Goal: Task Accomplishment & Management: Manage account settings

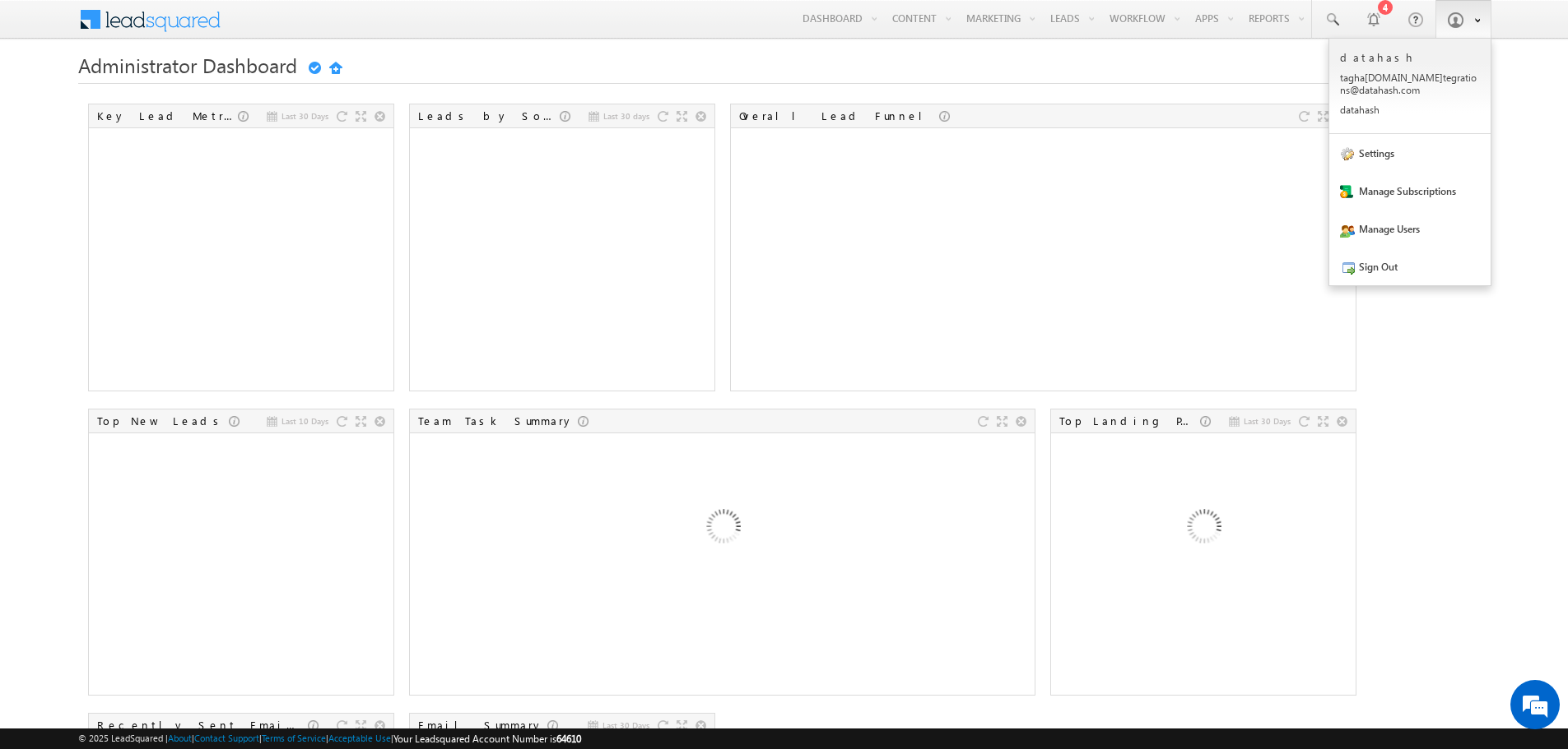
click at [1459, 15] on span at bounding box center [1455, 20] width 17 height 17
click at [1388, 161] on link "Settings" at bounding box center [1409, 153] width 162 height 38
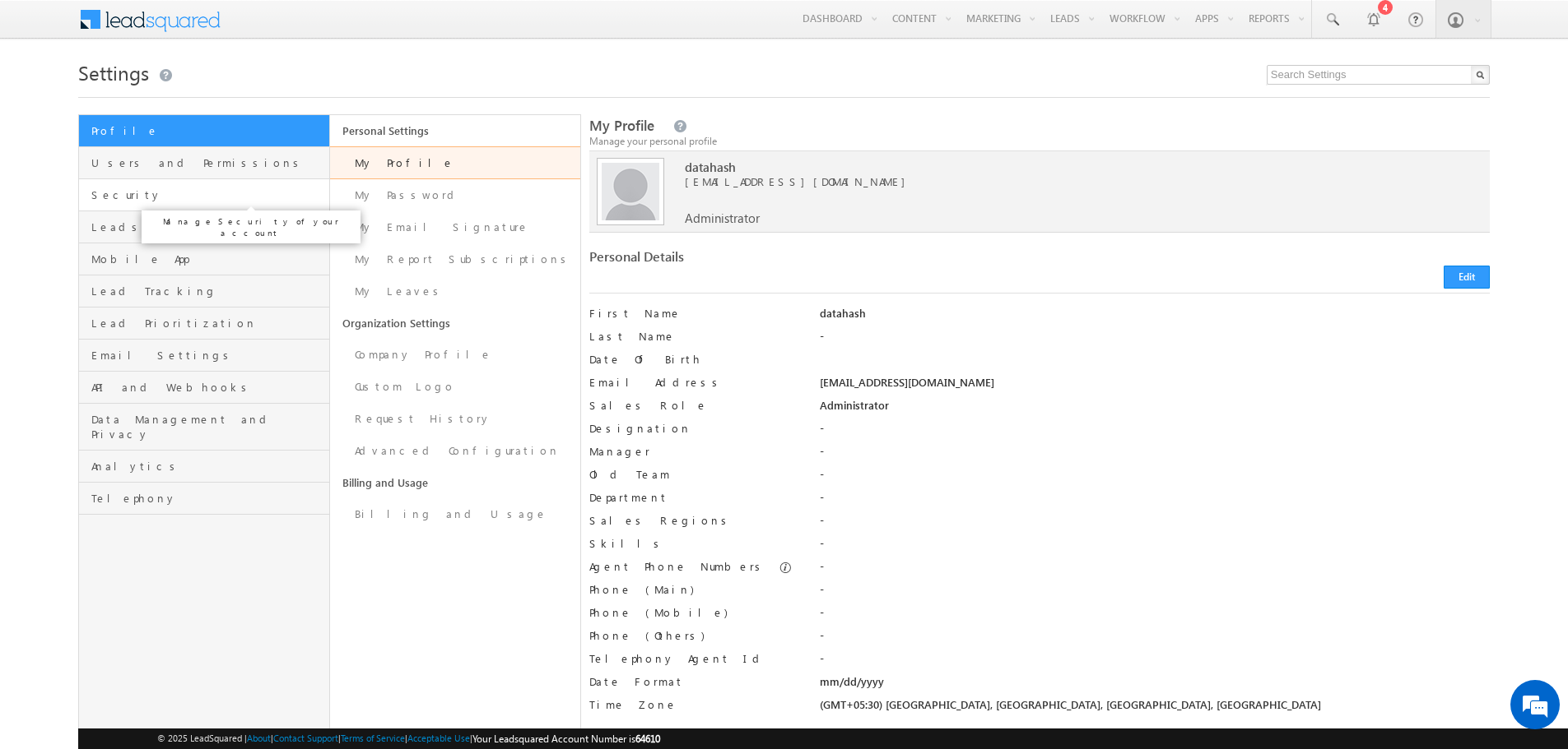
click at [128, 192] on span "Security" at bounding box center [207, 195] width 233 height 15
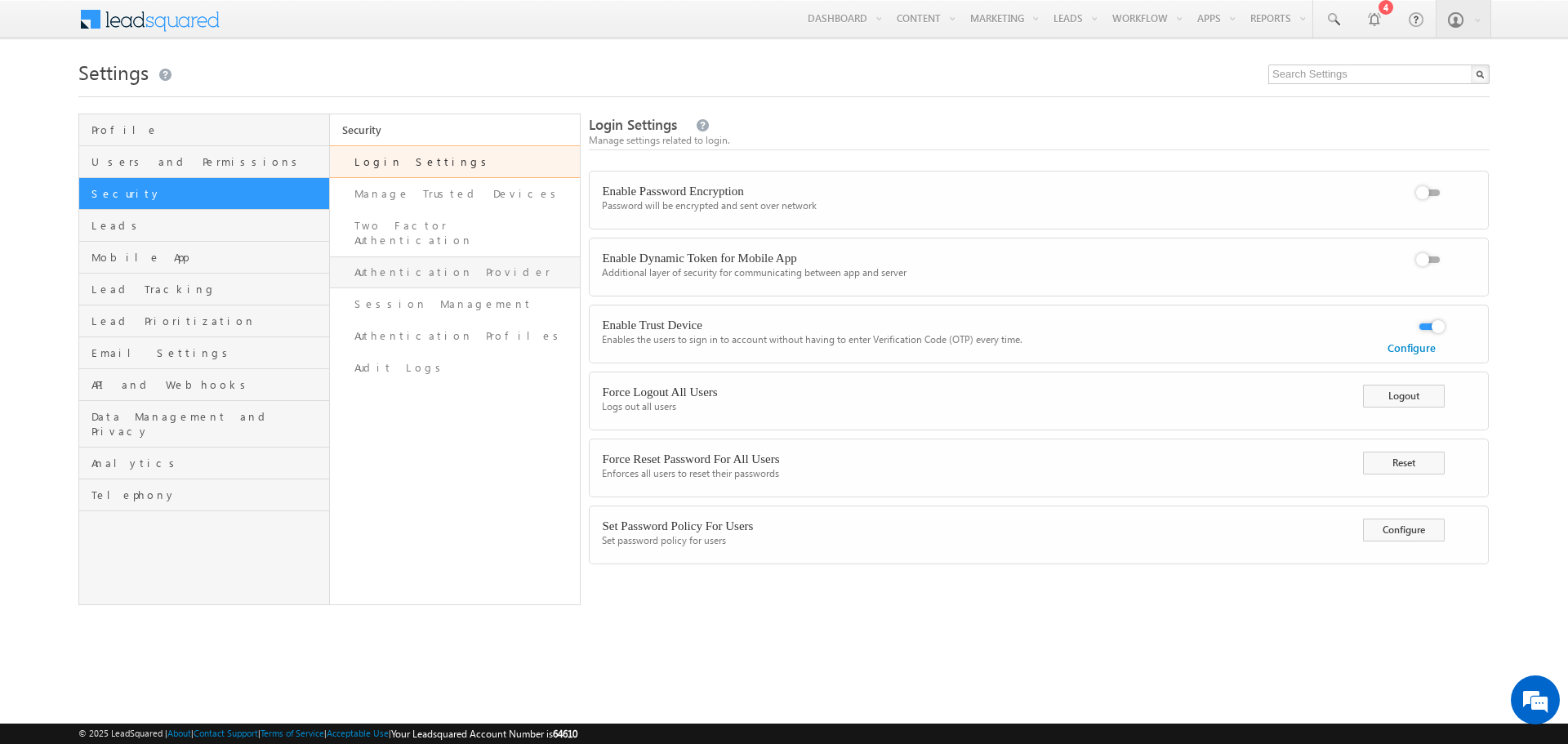
click at [393, 257] on link "Authentication Provider" at bounding box center [455, 273] width 250 height 32
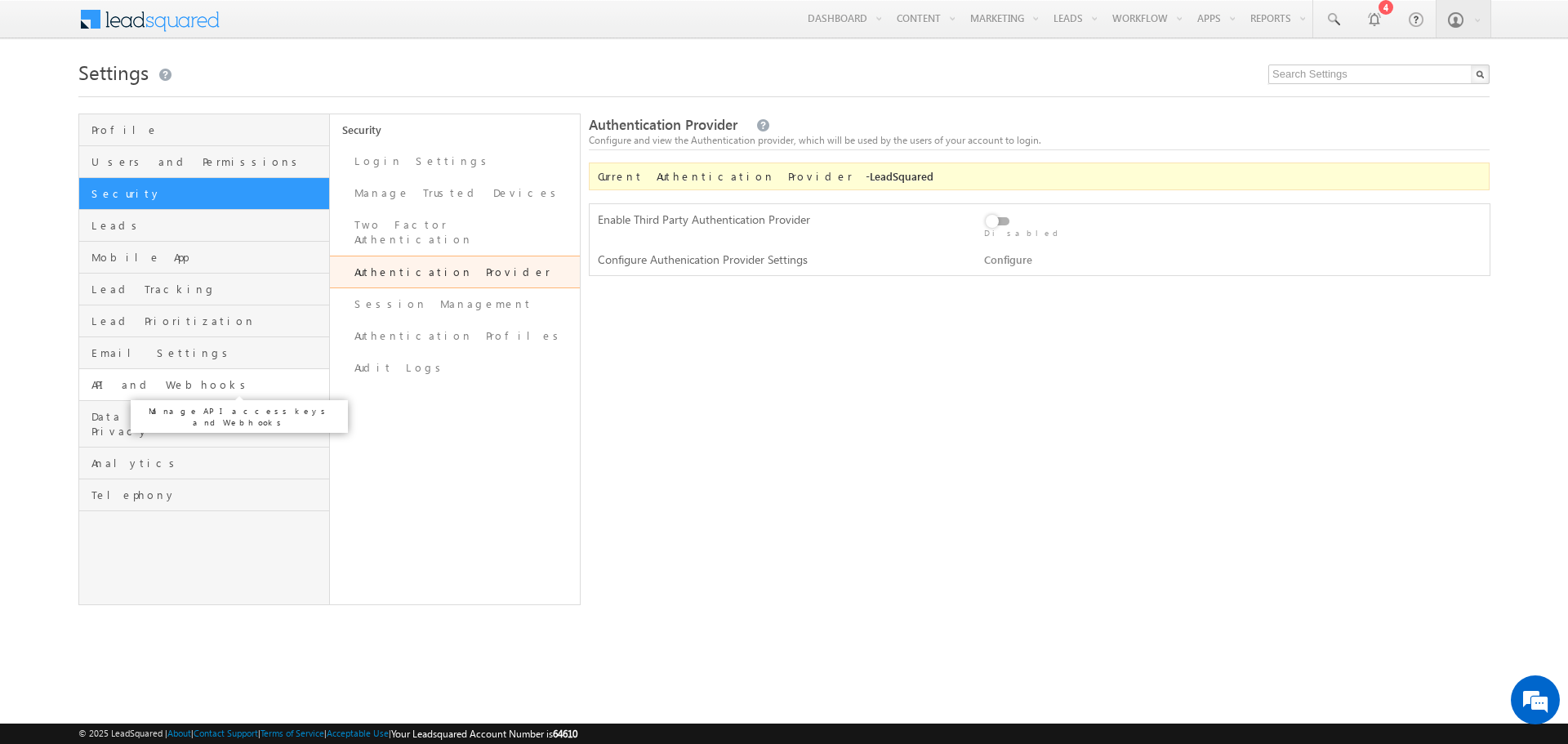
click at [131, 380] on span "API and Webhooks" at bounding box center [209, 385] width 234 height 15
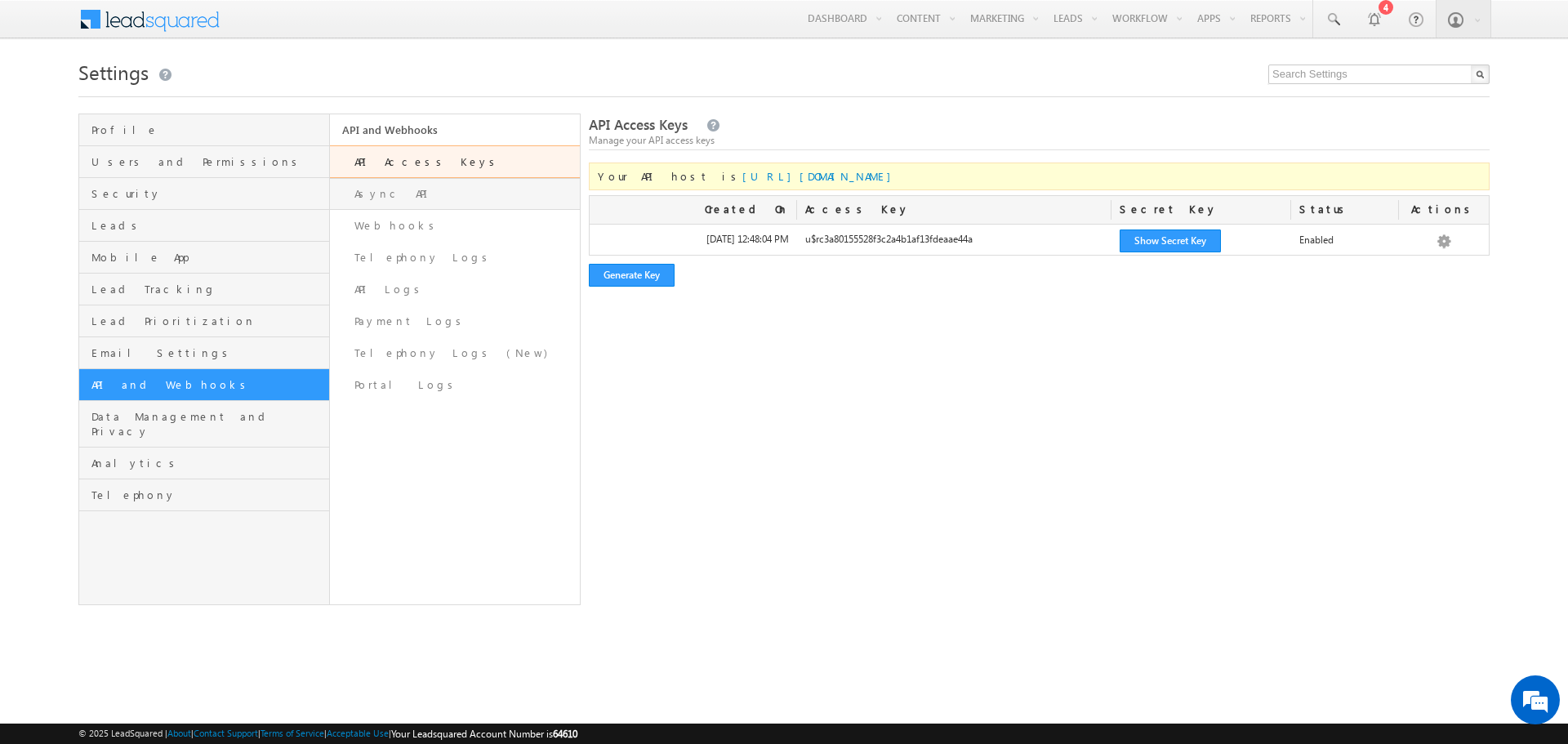
click at [357, 189] on link "Async API" at bounding box center [455, 194] width 250 height 32
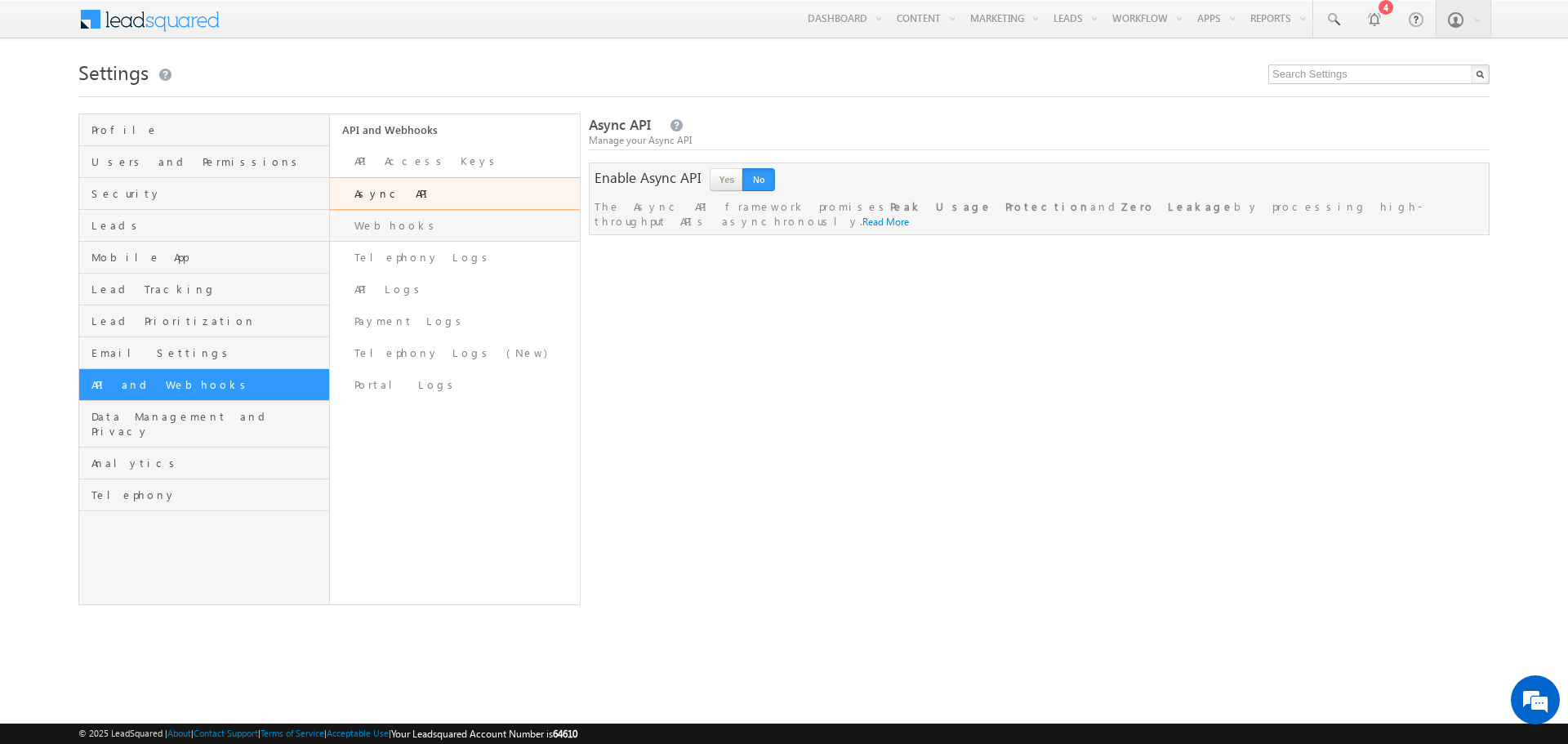
click at [373, 227] on link "Webhooks" at bounding box center [455, 225] width 250 height 32
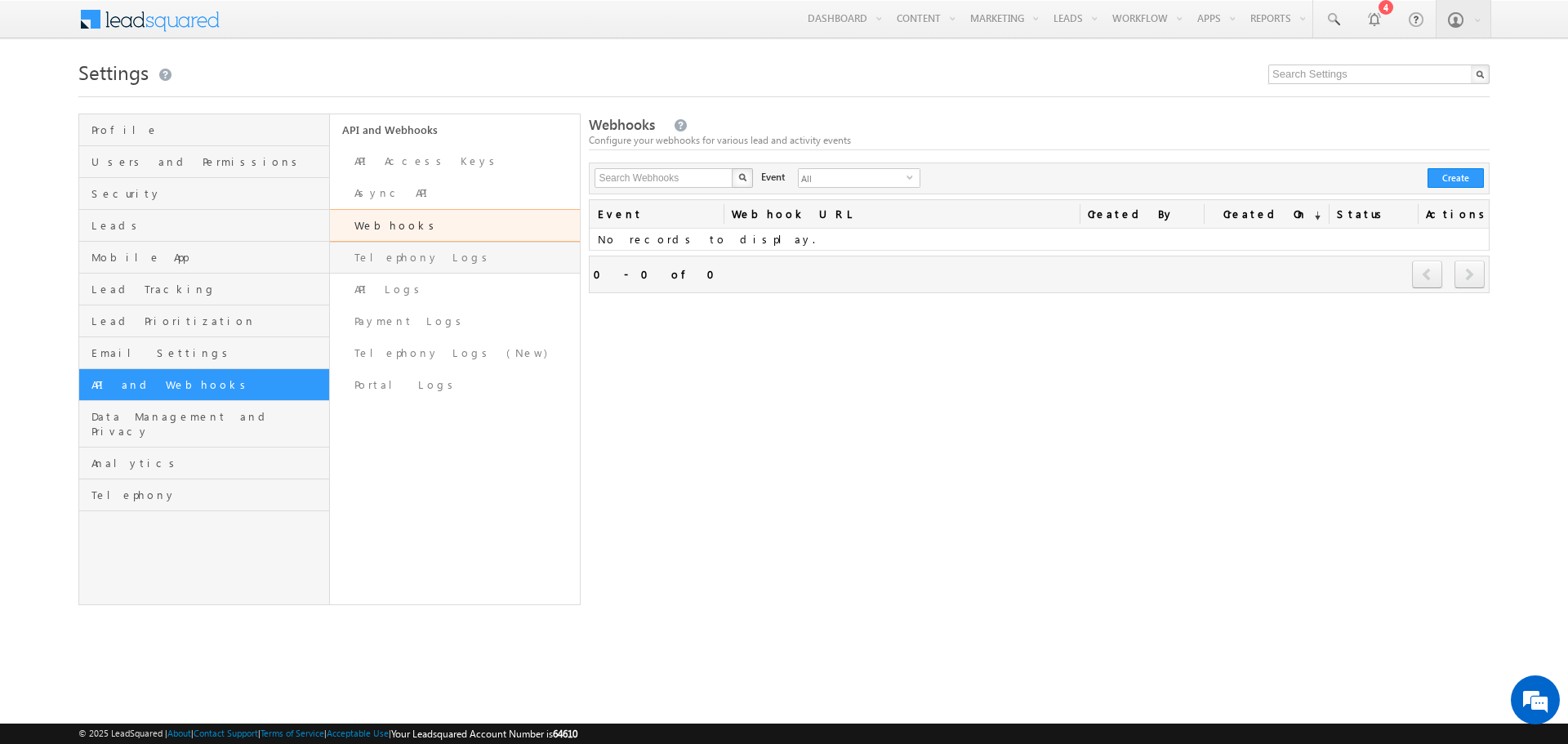
click at [374, 250] on link "Telephony Logs" at bounding box center [455, 258] width 250 height 32
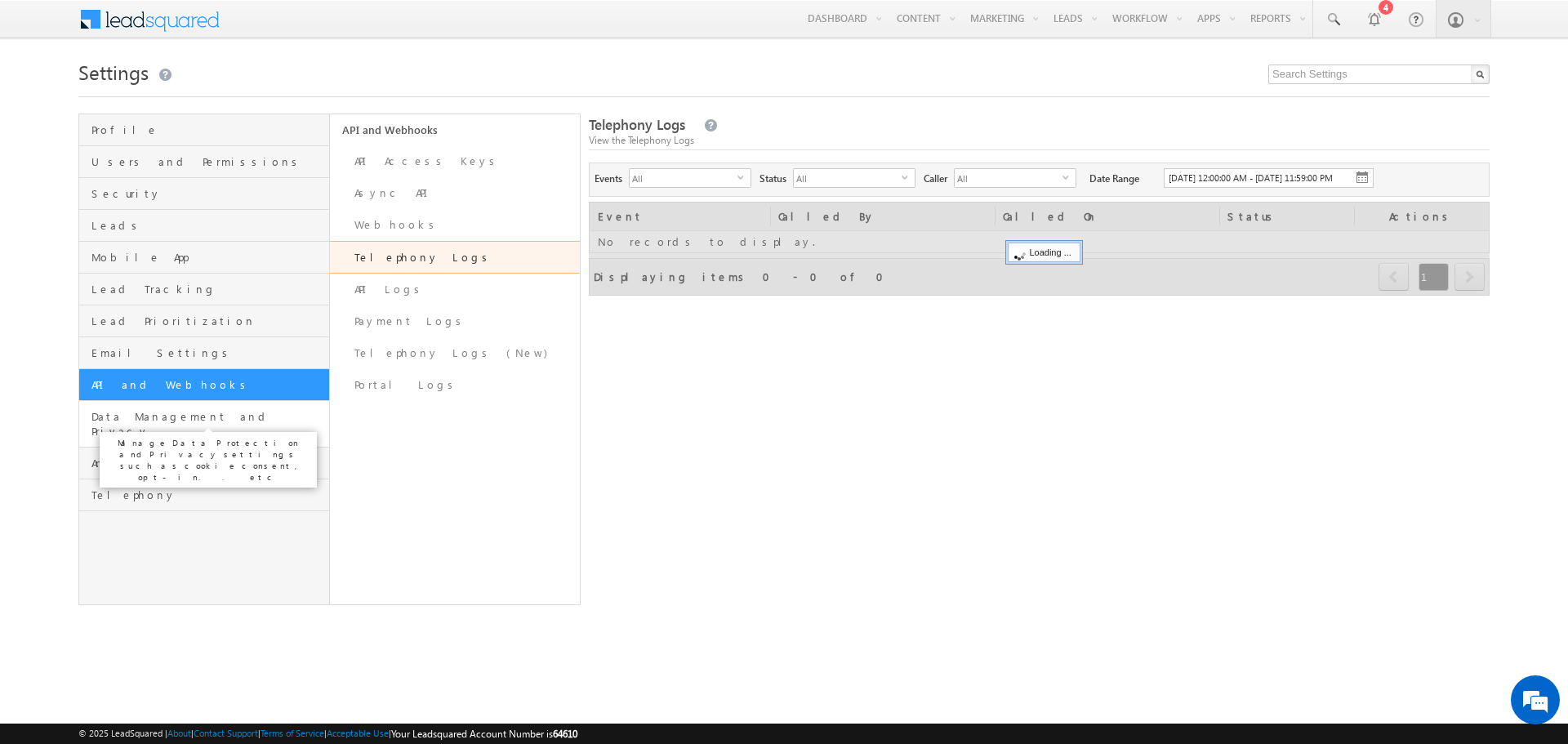
click at [135, 416] on span "Data Management and Privacy" at bounding box center [209, 424] width 234 height 30
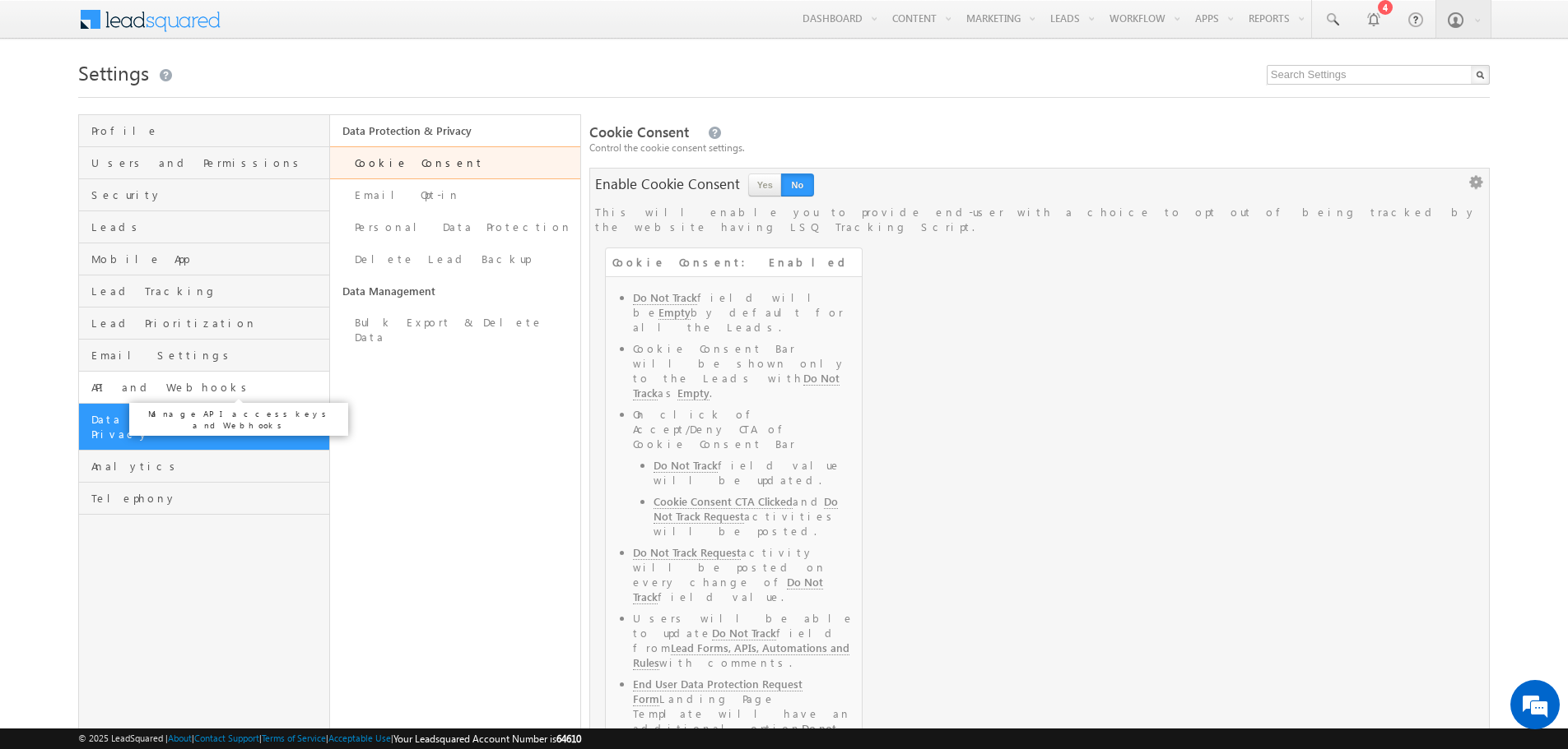
click at [114, 380] on span "API and Webhooks" at bounding box center [207, 388] width 233 height 15
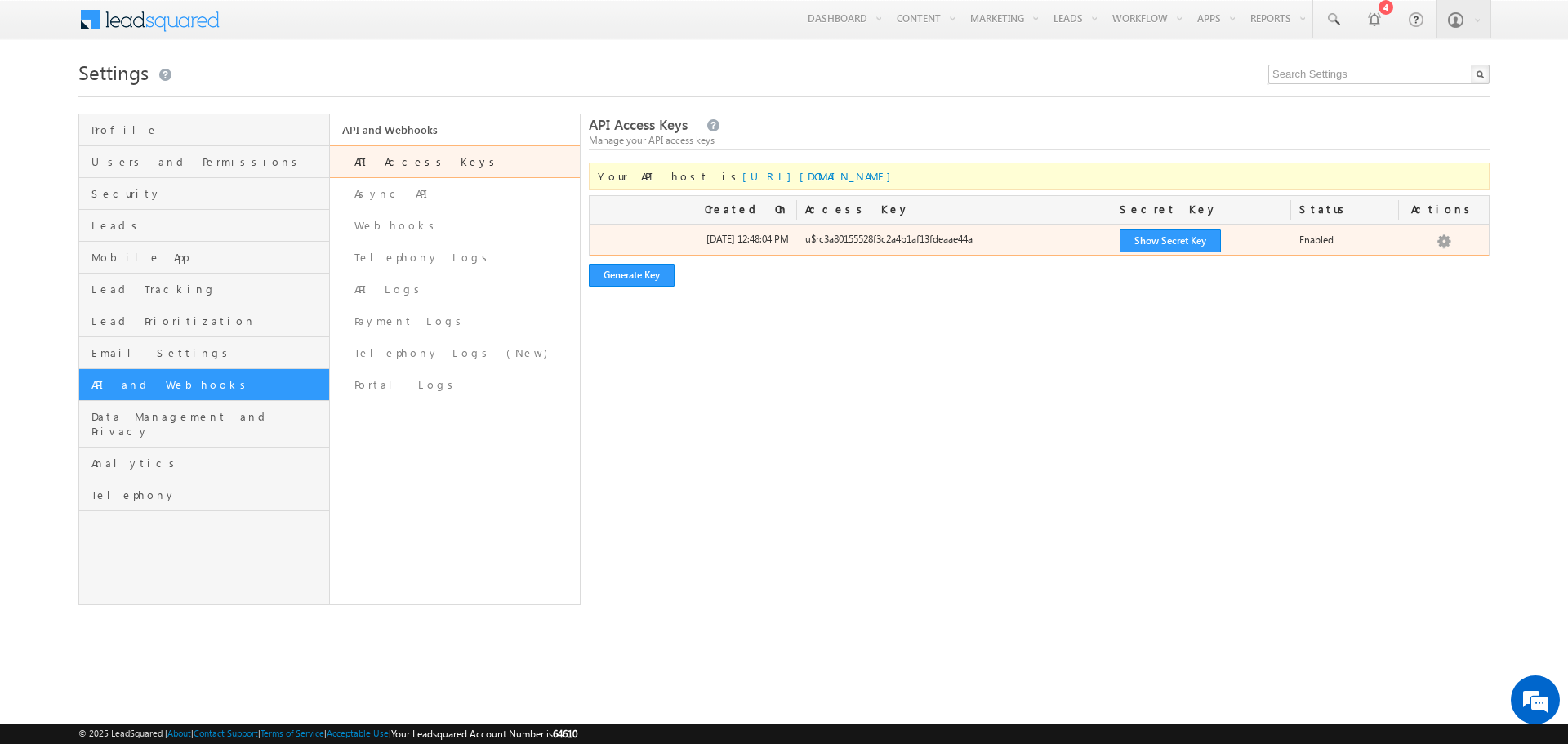
click at [838, 242] on div "u$rc3a80155528f3c2a4b1af13fdeaae44a" at bounding box center [954, 243] width 314 height 23
click at [953, 237] on div "u$rc3a80155528f3c2a4b1af13fdeaae44a" at bounding box center [954, 243] width 314 height 23
click at [1149, 243] on button "Show Secret Key" at bounding box center [1169, 240] width 101 height 23
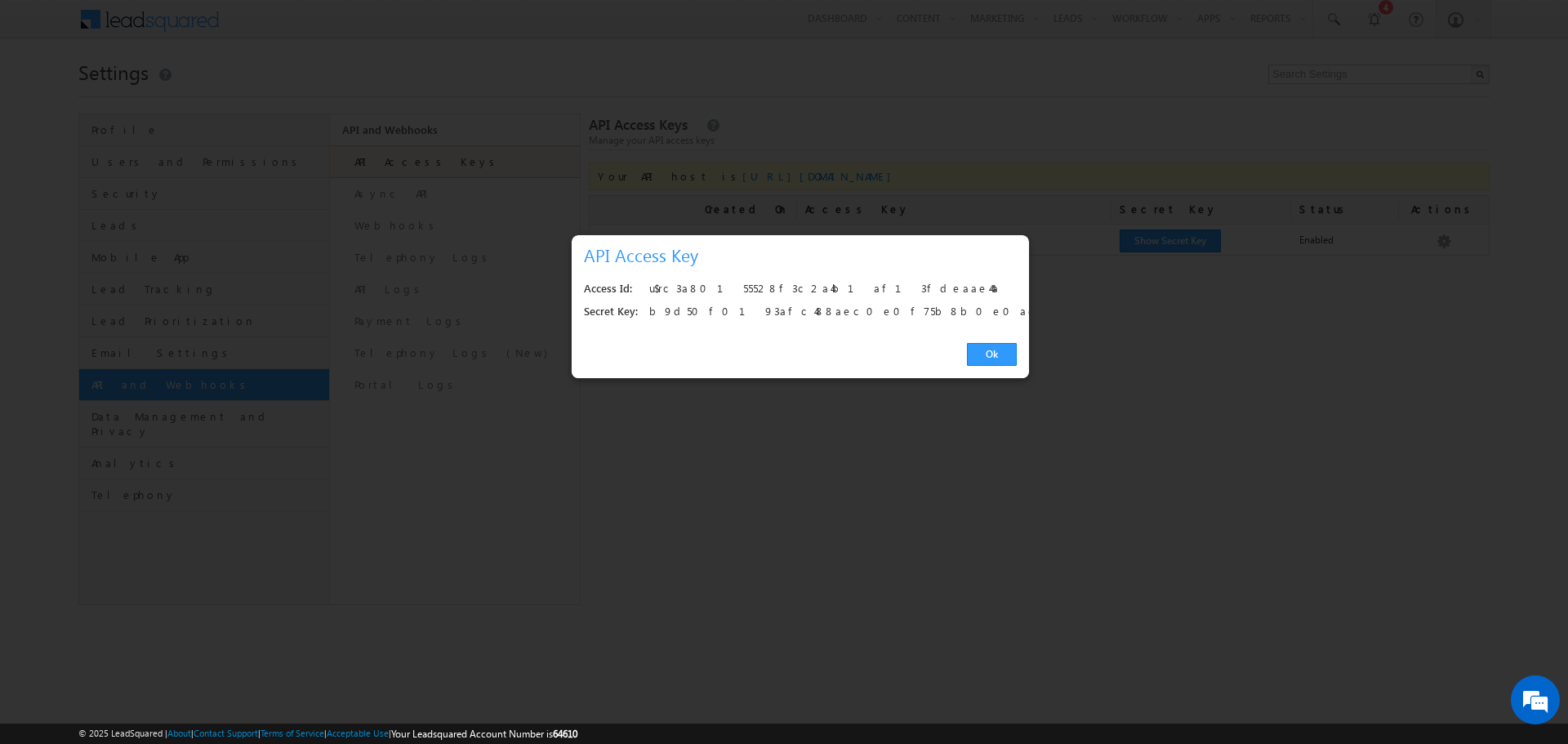
click at [681, 312] on div "b9d50f0193afc488aec0e0f75b8b0e0ac7f823fc" at bounding box center [828, 312] width 359 height 23
click at [1005, 355] on link "Ok" at bounding box center [992, 354] width 50 height 23
